Goal: Information Seeking & Learning: Find contact information

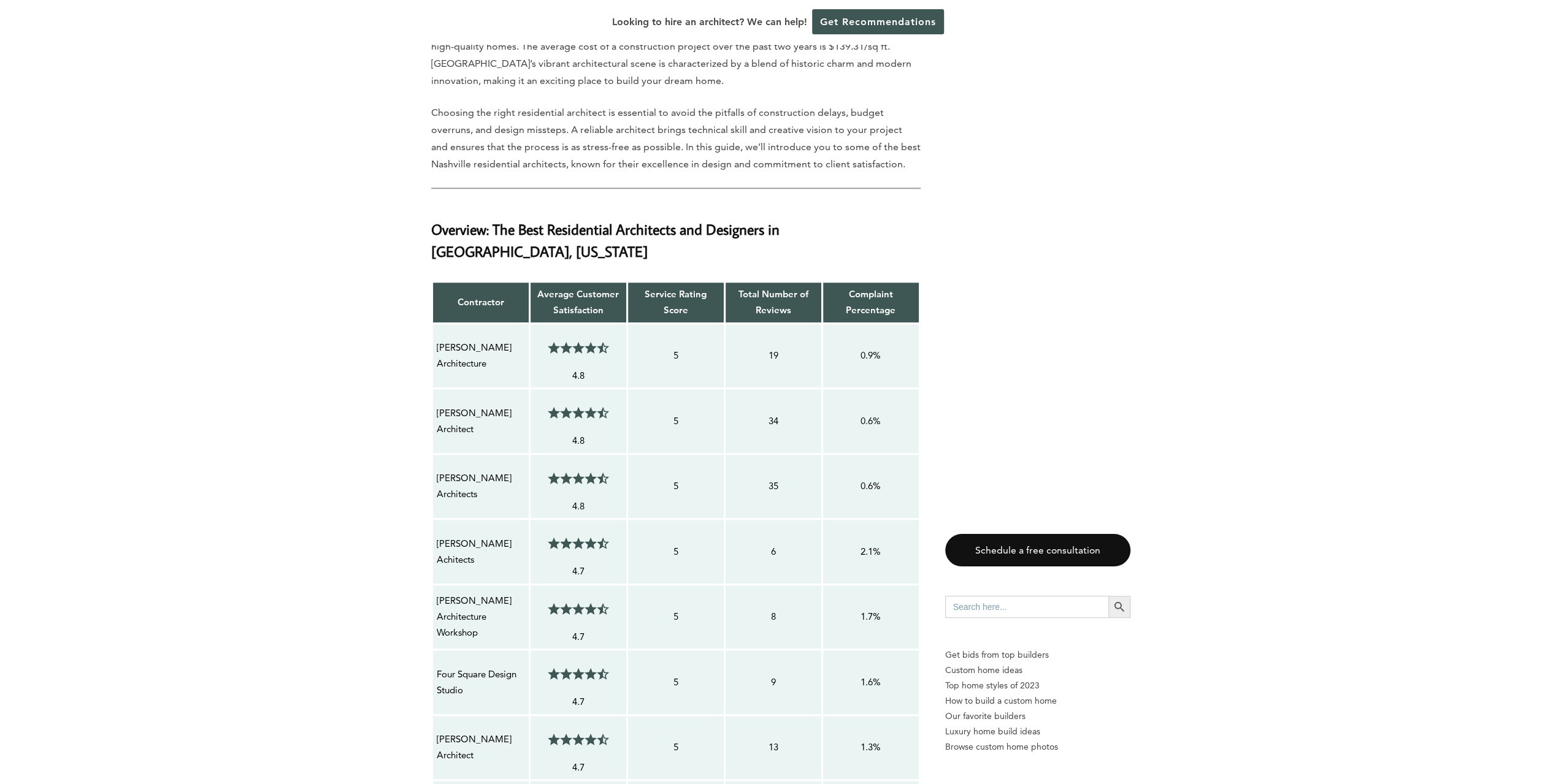
scroll to position [920, 0]
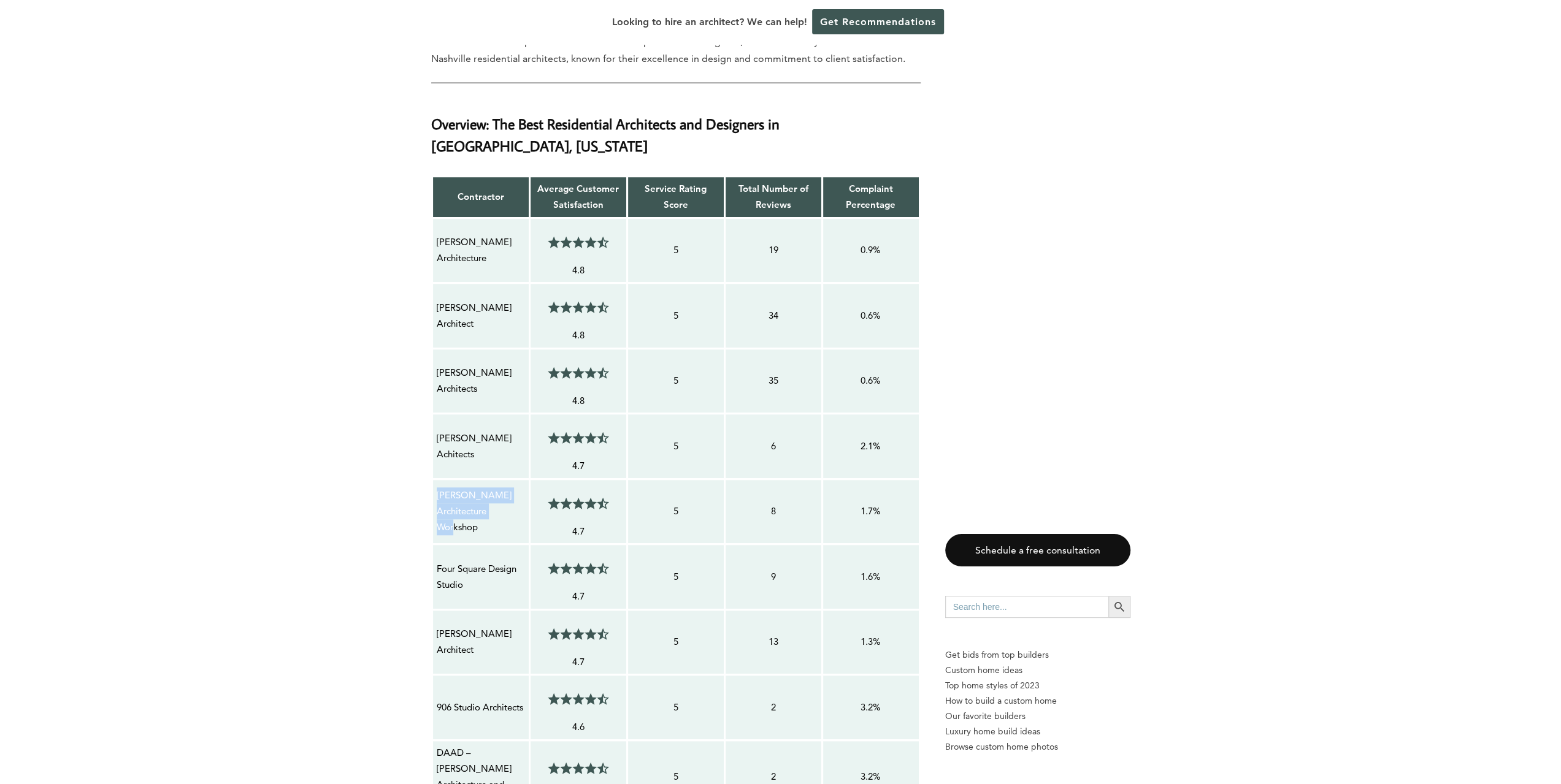
drag, startPoint x: 484, startPoint y: 491, endPoint x: 434, endPoint y: 473, distance: 53.1
click at [434, 479] on td "[PERSON_NAME] Architecture Workshop" at bounding box center [480, 511] width 98 height 65
copy p "[PERSON_NAME] Architecture Workshop"
drag, startPoint x: 467, startPoint y: 553, endPoint x: 436, endPoint y: 545, distance: 32.0
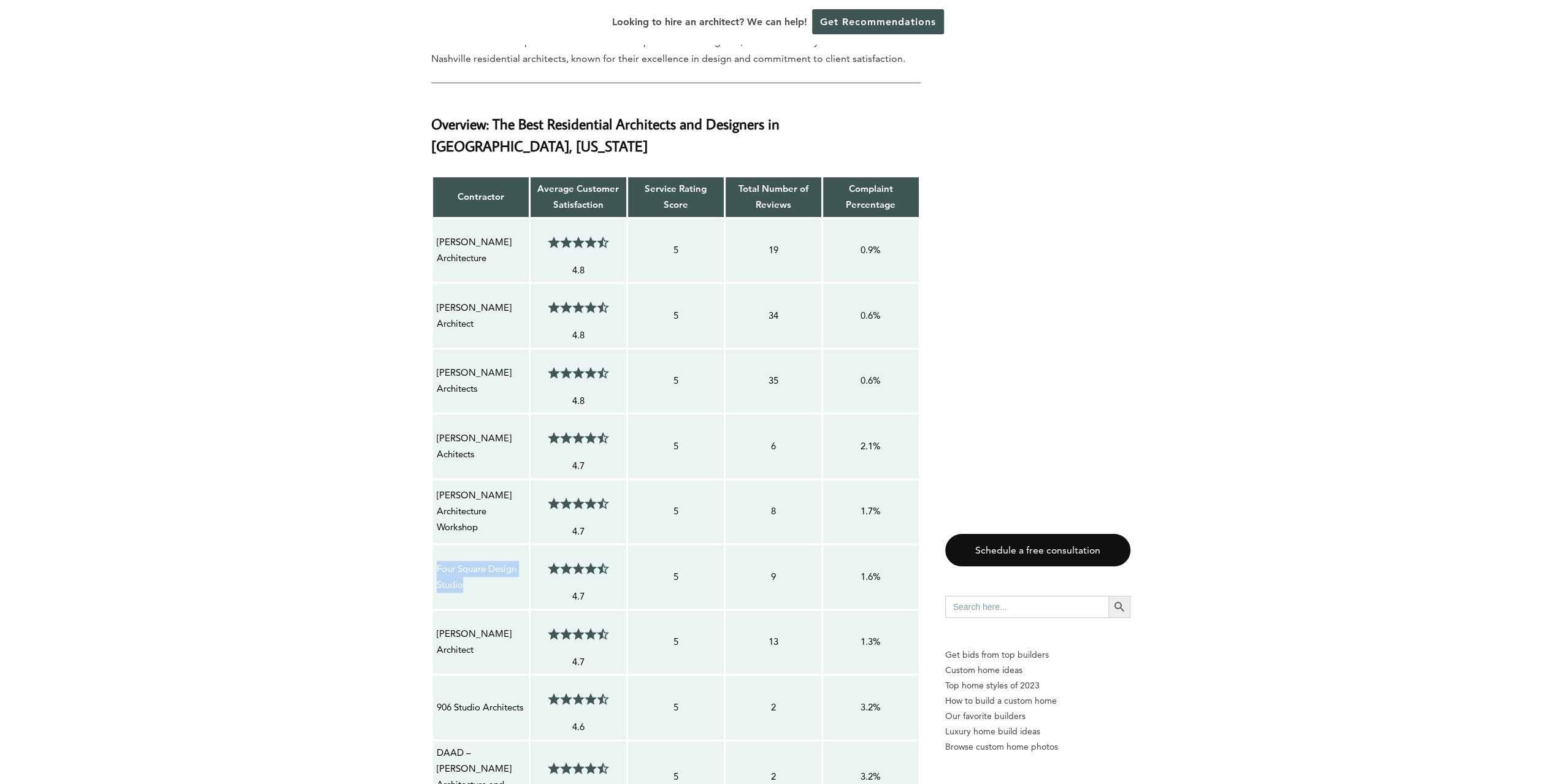
click at [436, 560] on div "Four Square Design Studio" at bounding box center [481, 577] width 90 height 34
copy p "Four Square Design Studio"
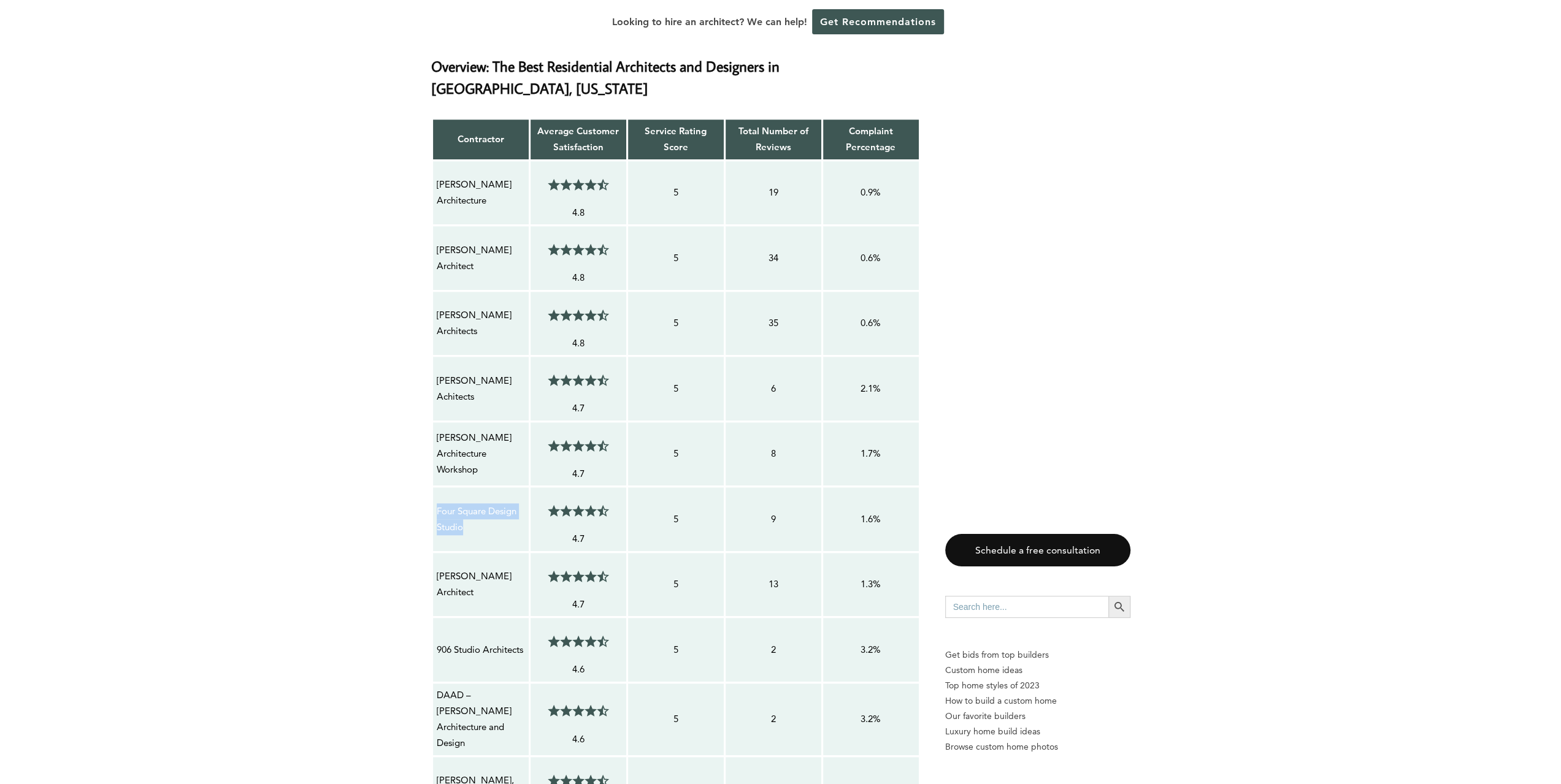
scroll to position [1104, 0]
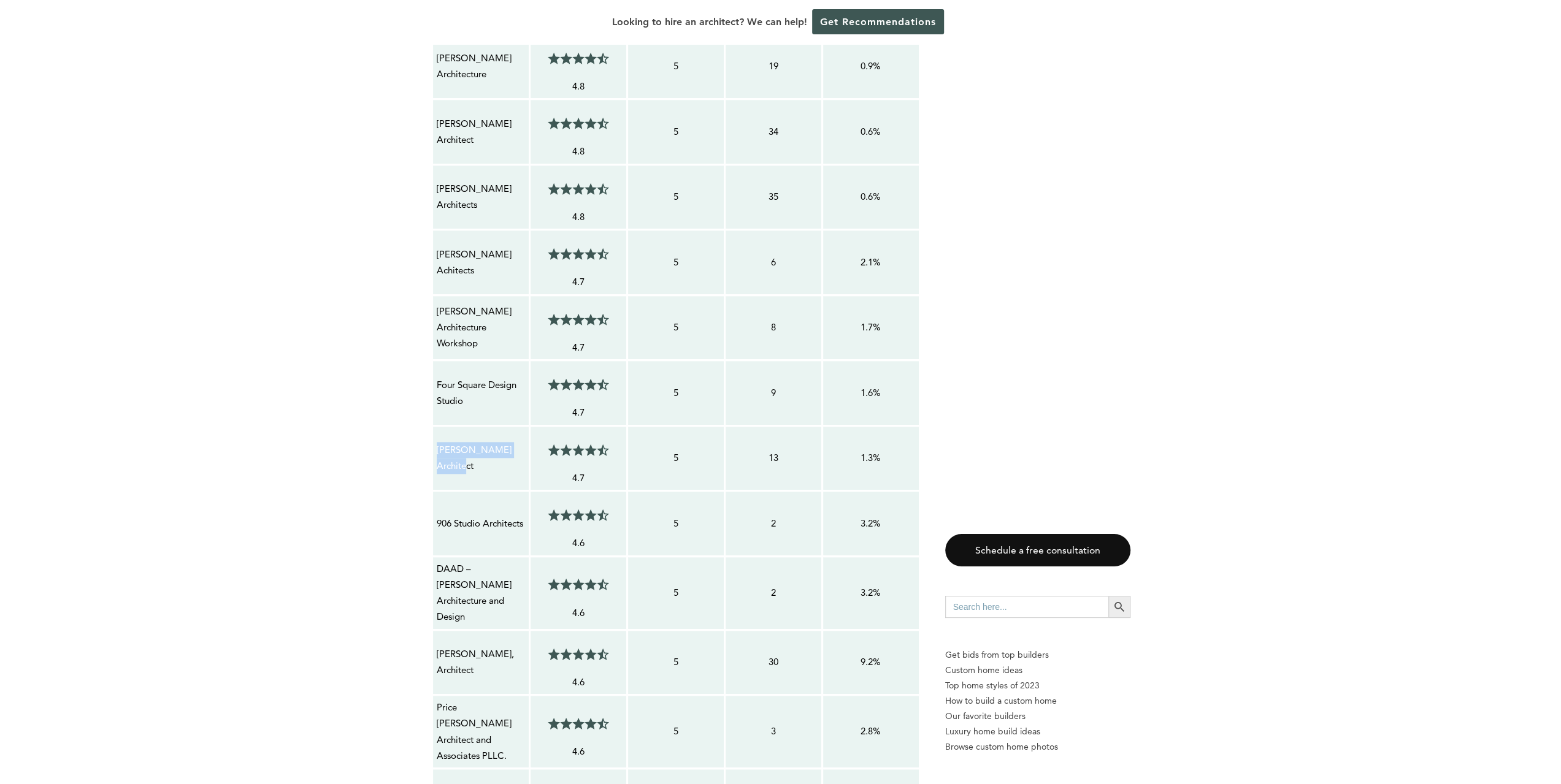
drag, startPoint x: 472, startPoint y: 436, endPoint x: 434, endPoint y: 426, distance: 39.3
click at [434, 426] on td "[PERSON_NAME] Architect" at bounding box center [480, 458] width 98 height 65
copy p "[PERSON_NAME] Architect"
drag, startPoint x: 522, startPoint y: 491, endPoint x: 438, endPoint y: 492, distance: 84.0
click at [438, 515] on p "906 Studio Architects" at bounding box center [481, 523] width 88 height 16
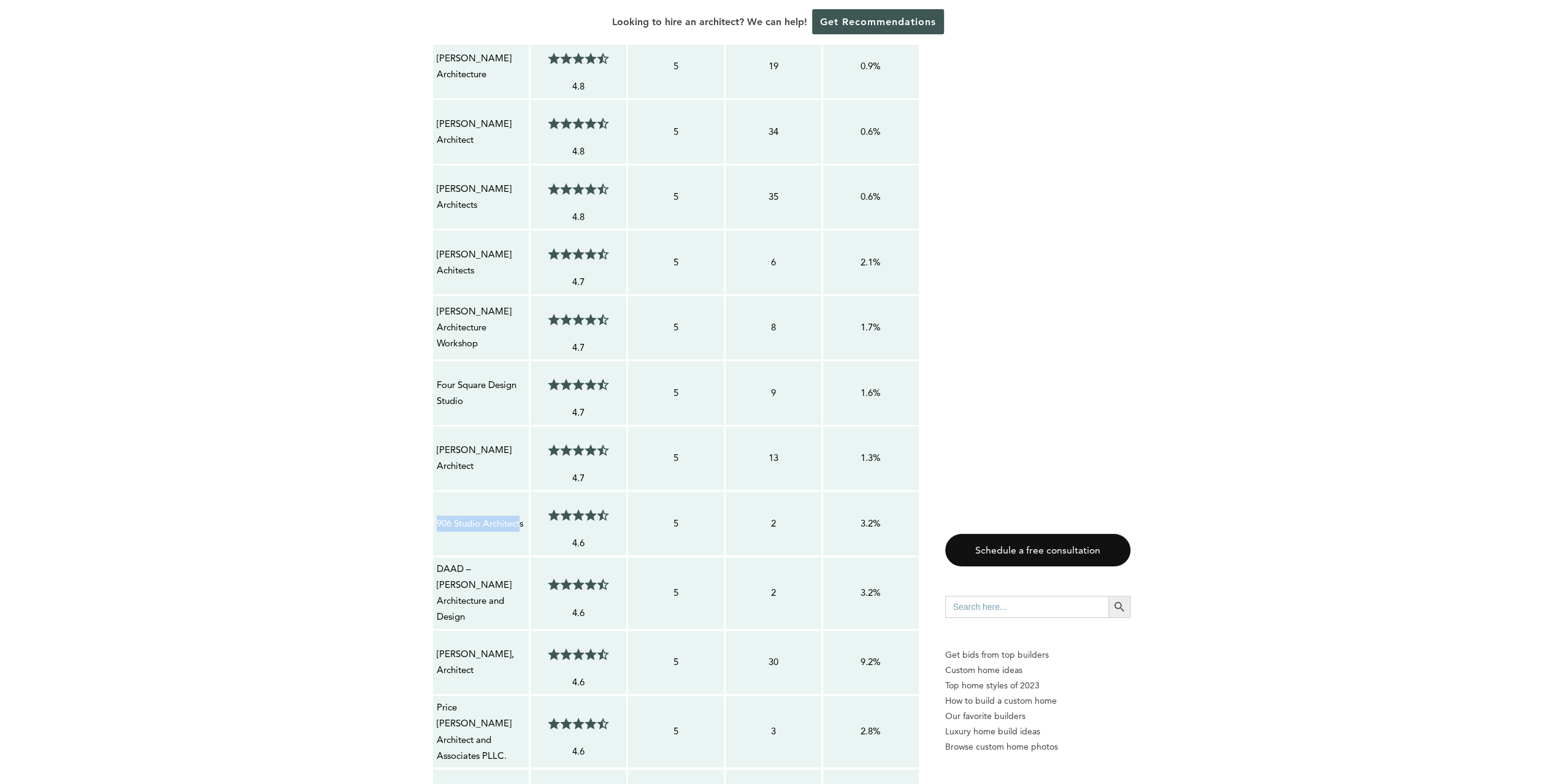
copy p "906 Studio Architect"
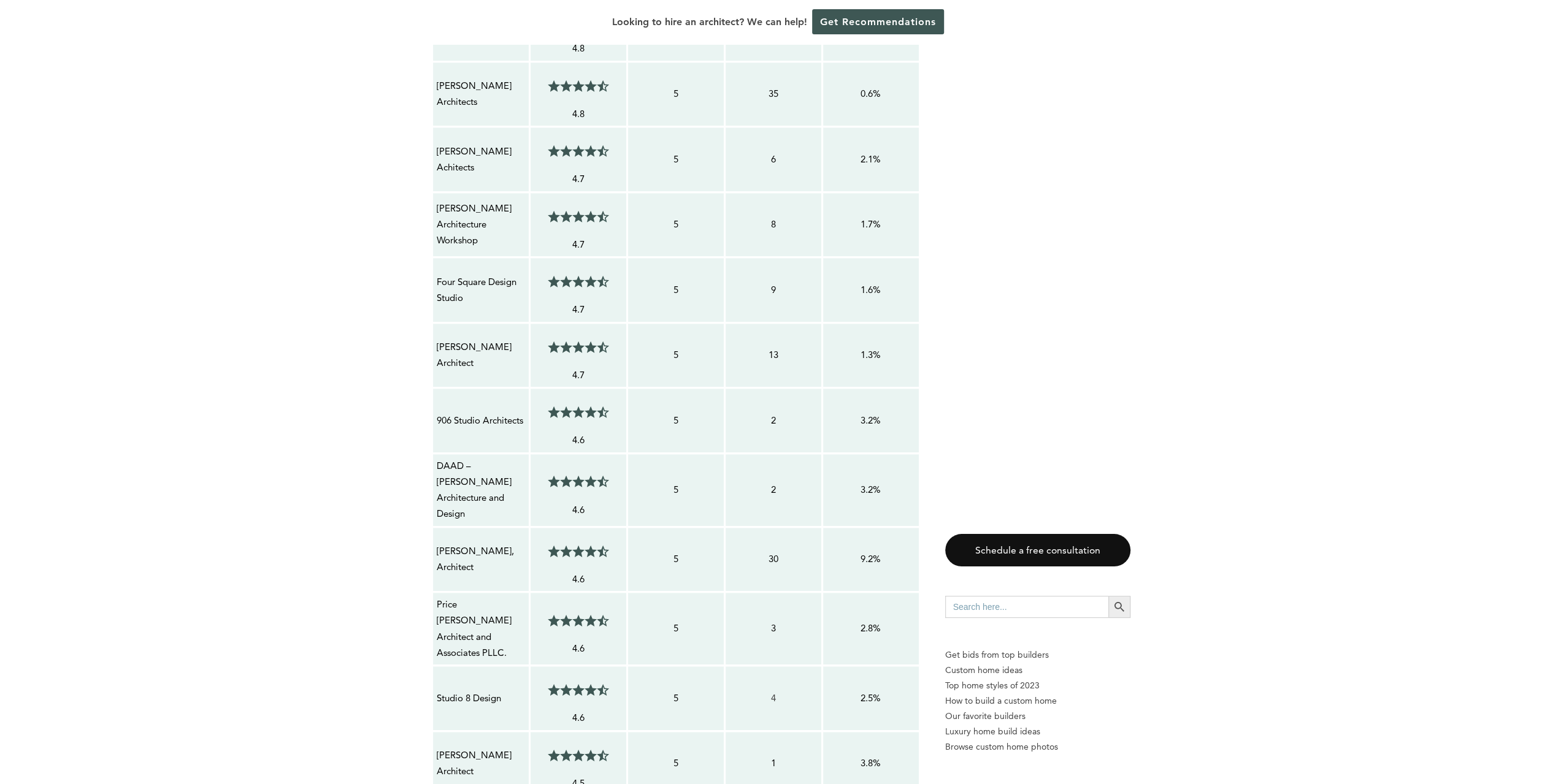
scroll to position [1226, 0]
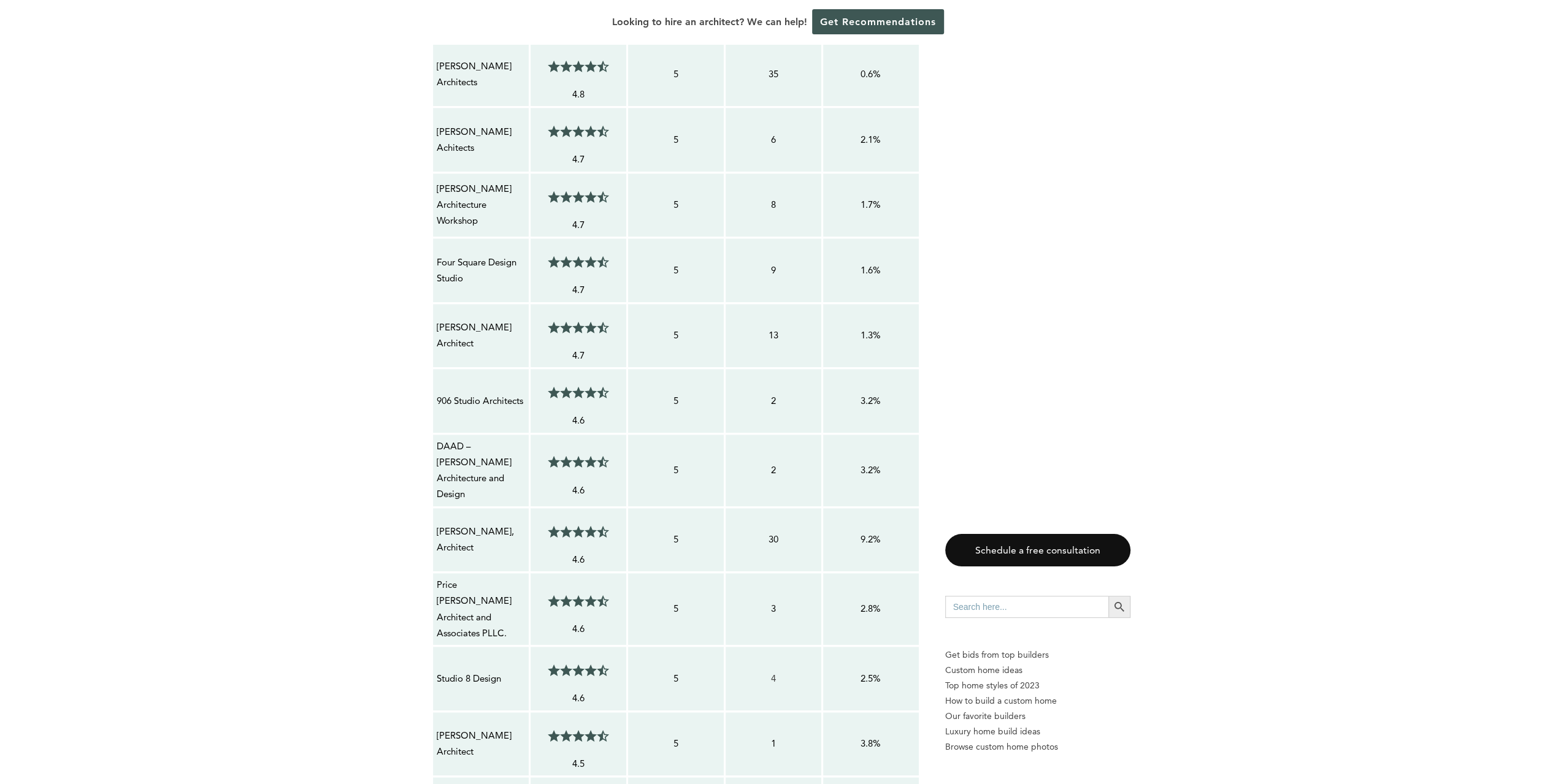
drag, startPoint x: 476, startPoint y: 507, endPoint x: 433, endPoint y: 492, distance: 45.5
click at [433, 507] on td "[PERSON_NAME], Architect" at bounding box center [480, 539] width 98 height 65
copy p "[PERSON_NAME], Architect"
drag, startPoint x: 509, startPoint y: 577, endPoint x: 432, endPoint y: 541, distance: 85.0
click at [432, 573] on td "Price [PERSON_NAME] Architect and Associates PLLC." at bounding box center [480, 609] width 98 height 74
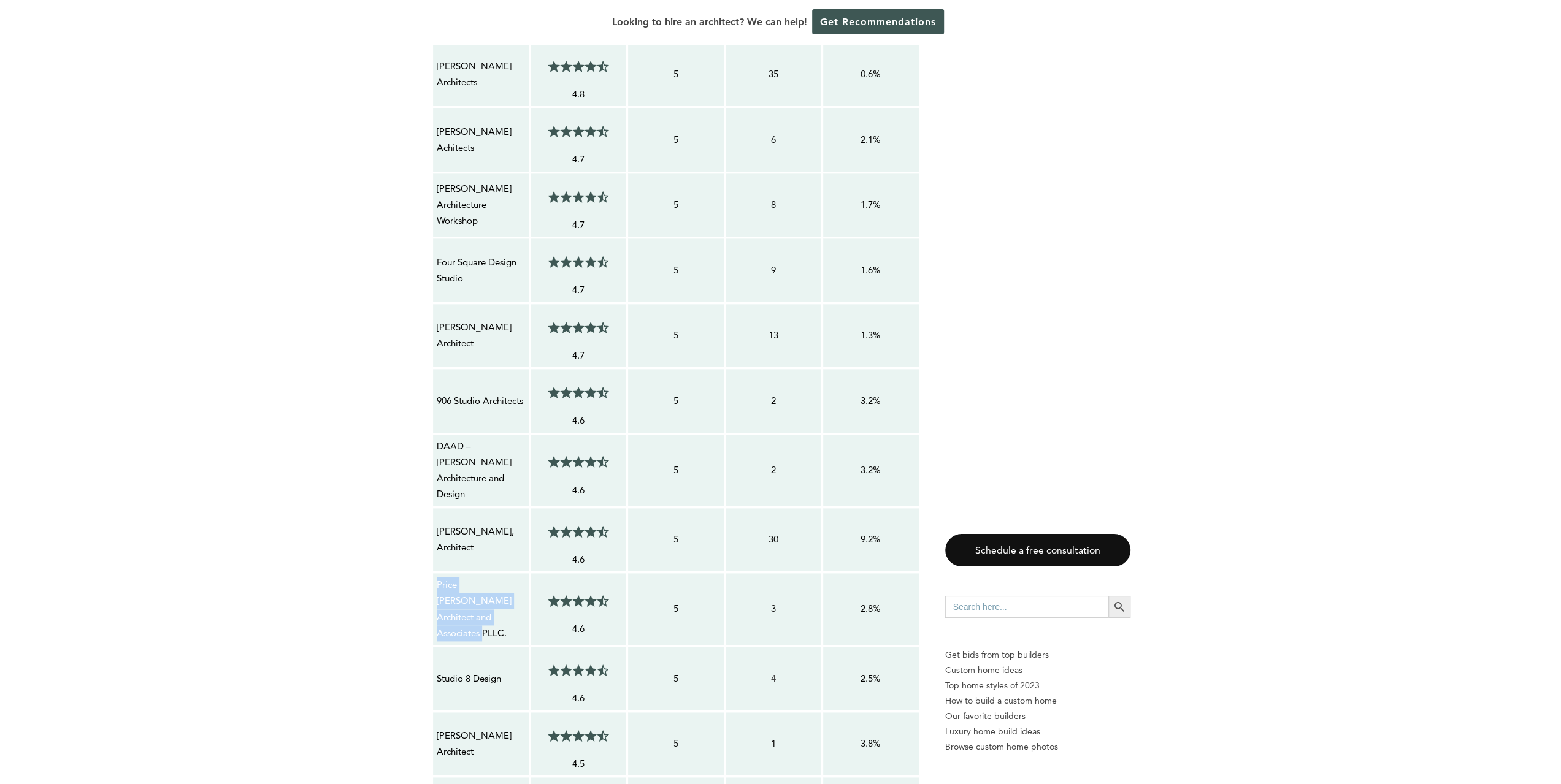
copy p "Price [PERSON_NAME] Architect and Associates PLLC."
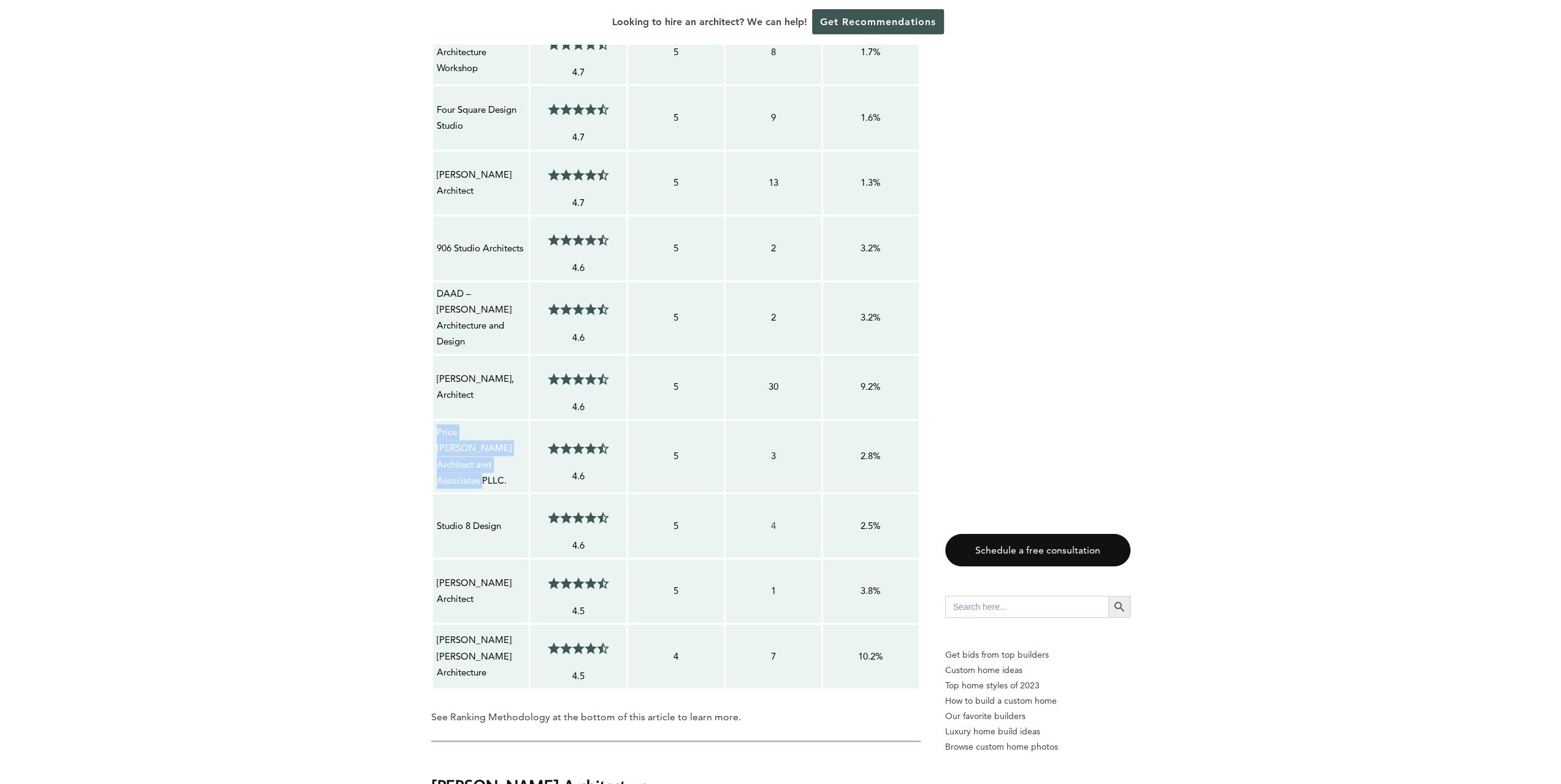
scroll to position [1410, 0]
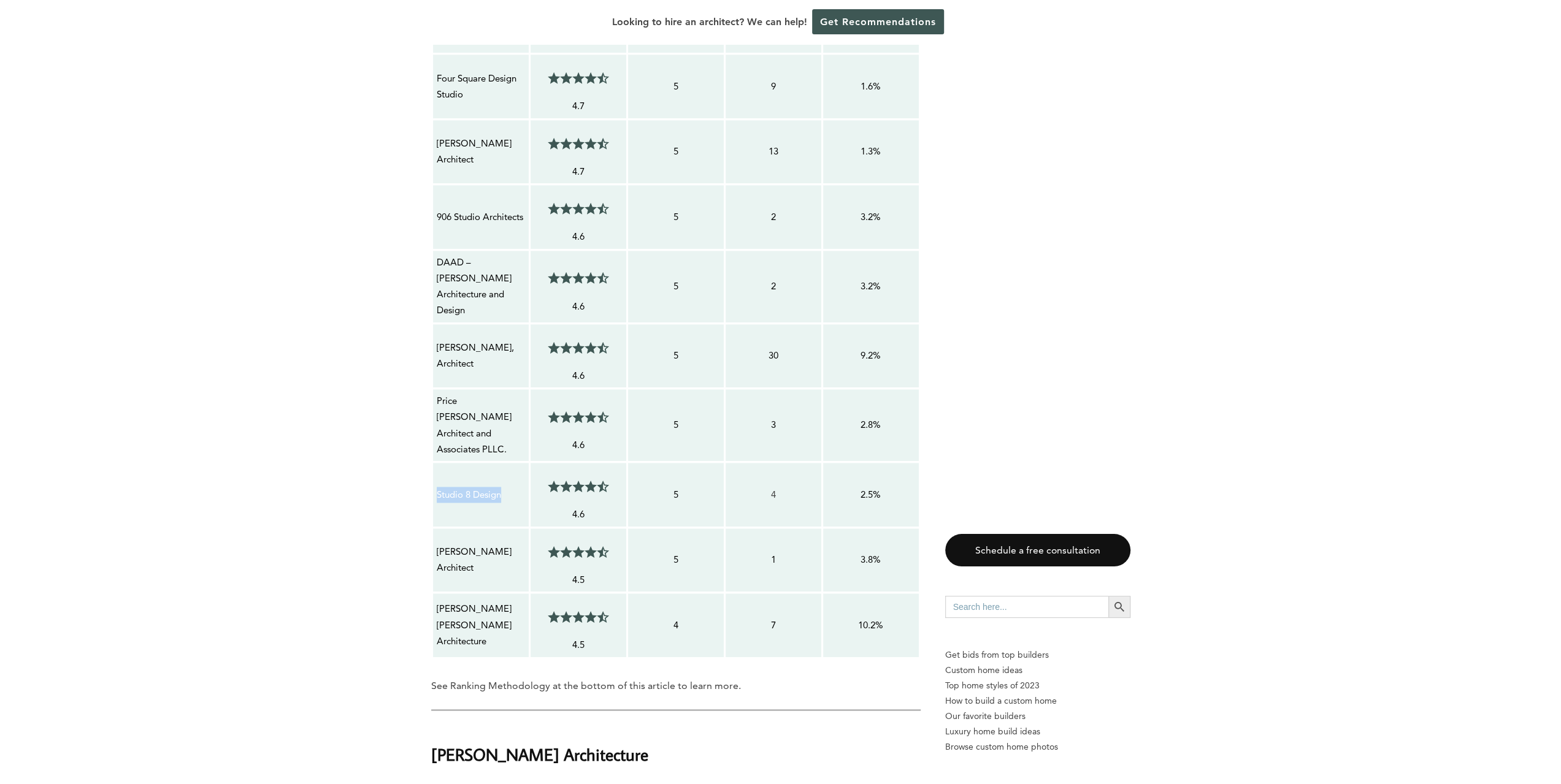
drag, startPoint x: 502, startPoint y: 442, endPoint x: 433, endPoint y: 443, distance: 69.0
click at [433, 462] on td "Studio 8 Design" at bounding box center [480, 494] width 98 height 65
copy p "Studio 8 Design"
drag, startPoint x: 477, startPoint y: 520, endPoint x: 436, endPoint y: 502, distance: 44.8
click at [437, 544] on p "[PERSON_NAME] Architect" at bounding box center [481, 560] width 88 height 32
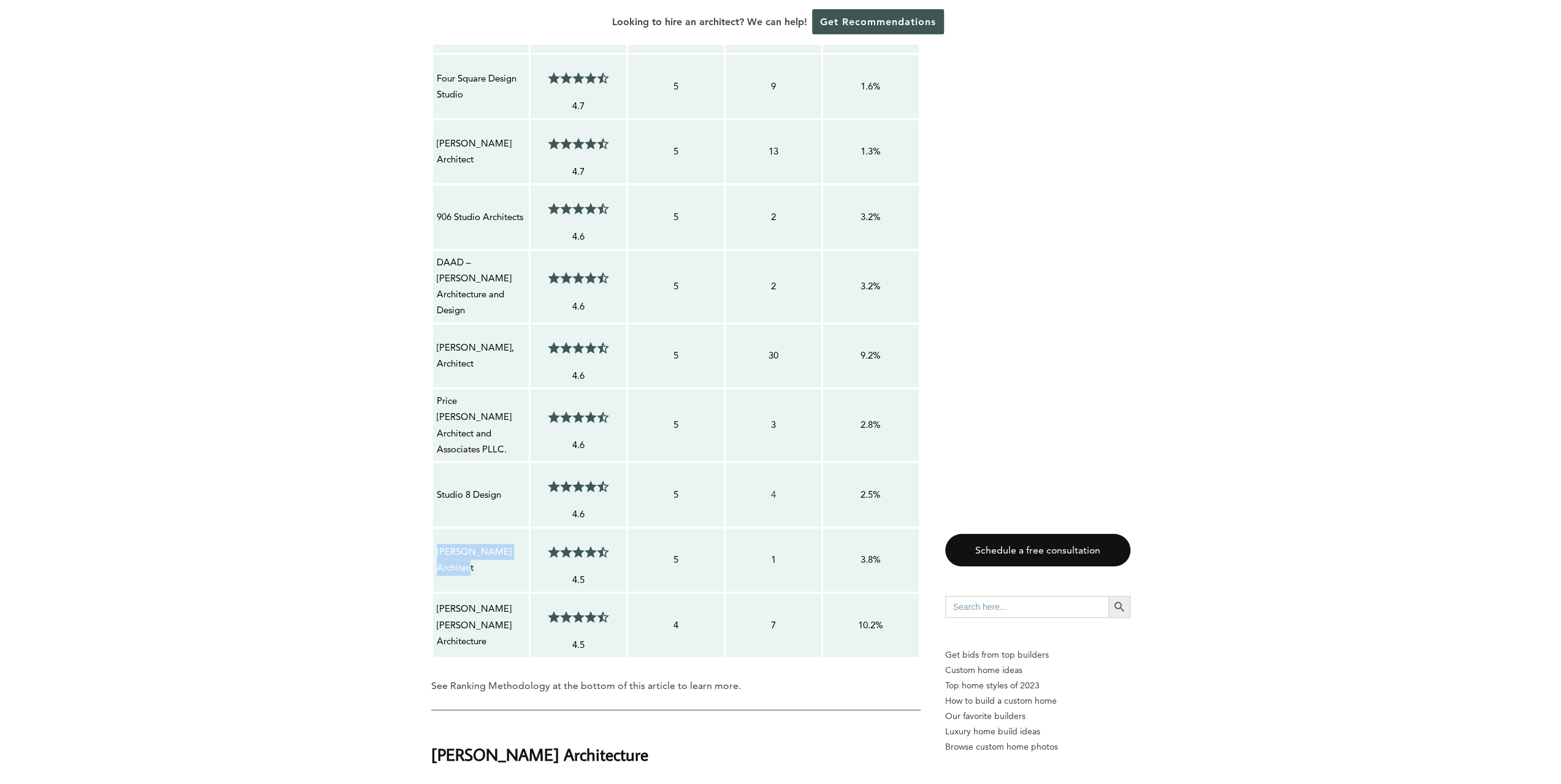
copy p "[PERSON_NAME] Architect"
drag, startPoint x: 493, startPoint y: 585, endPoint x: 433, endPoint y: 564, distance: 63.6
click at [433, 593] on td "[PERSON_NAME] [PERSON_NAME] Architecture" at bounding box center [480, 626] width 98 height 65
copy p "[PERSON_NAME] [PERSON_NAME] Architecture"
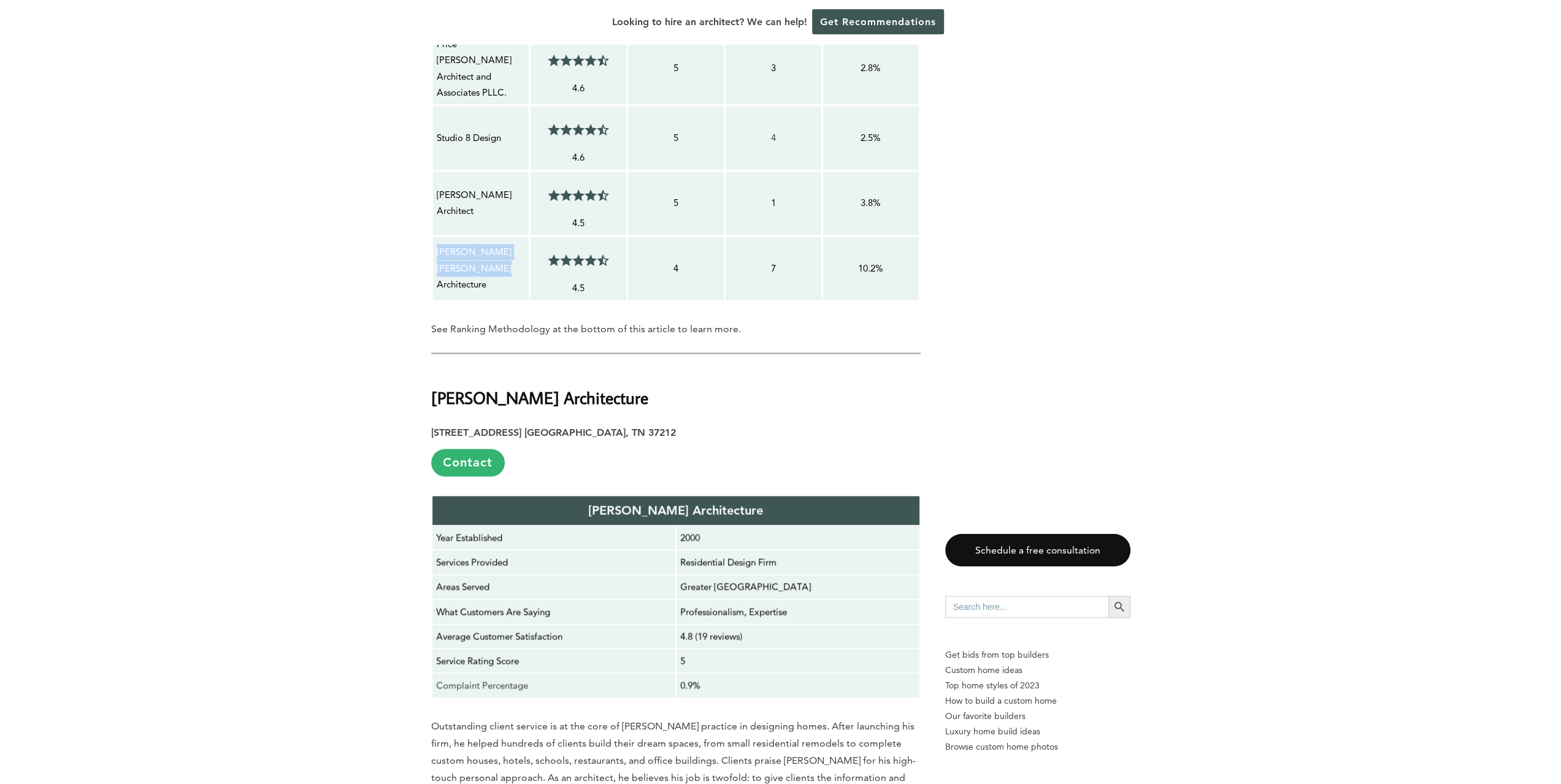
scroll to position [1839, 0]
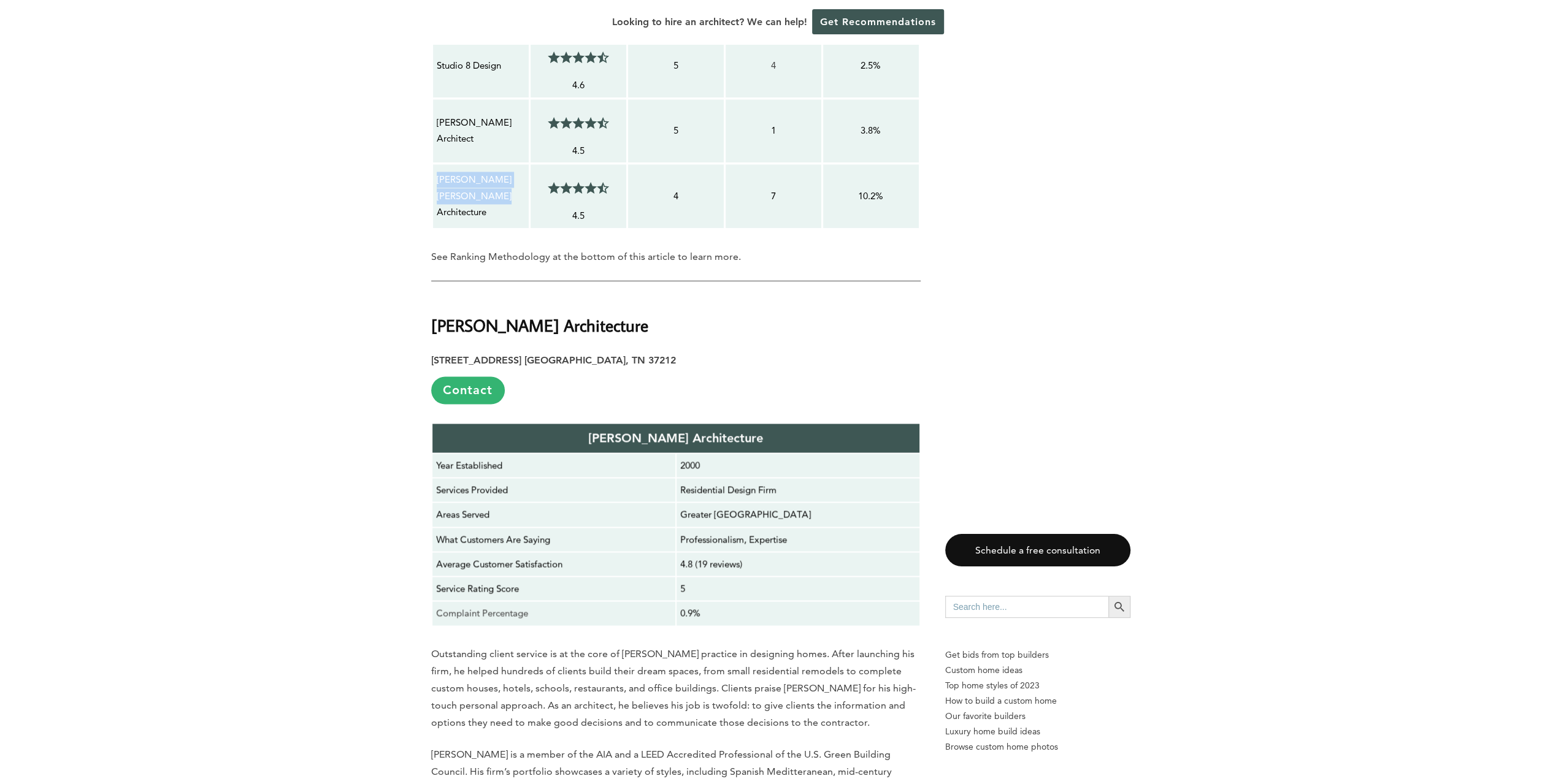
click at [477, 172] on p "[PERSON_NAME] [PERSON_NAME] Architecture" at bounding box center [481, 196] width 88 height 48
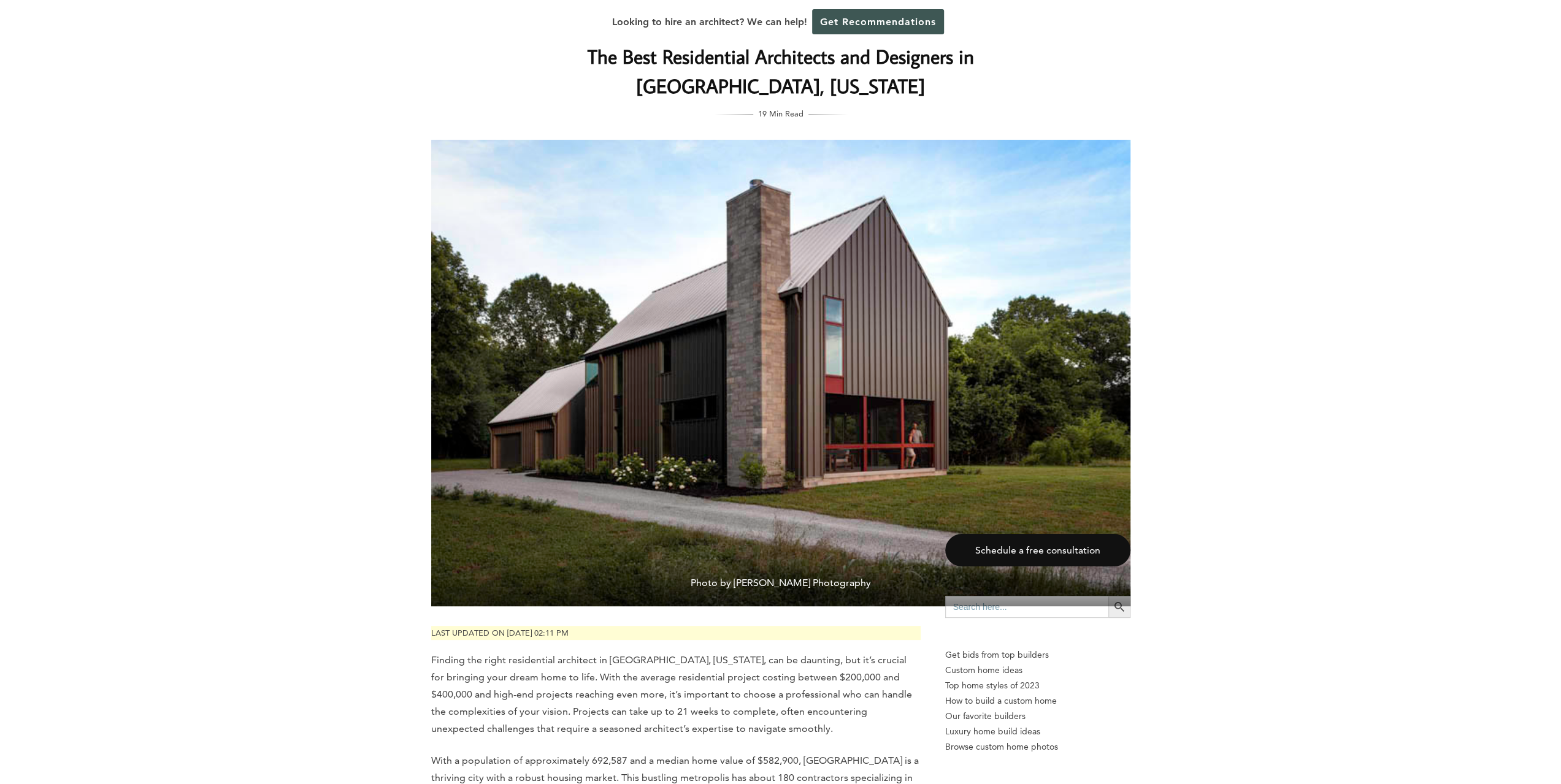
scroll to position [184, 0]
